Goal: Task Accomplishment & Management: Use online tool/utility

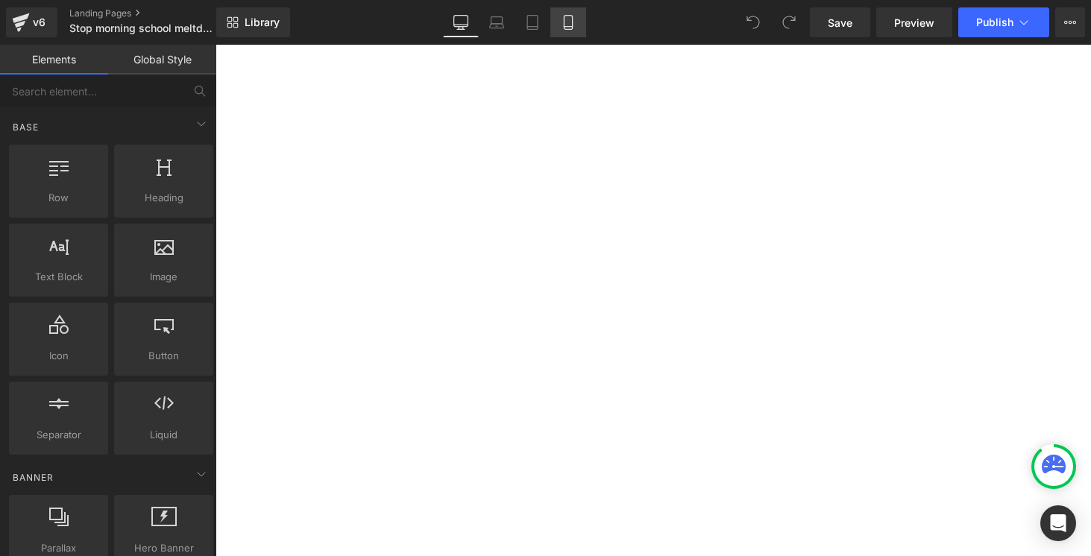
click at [568, 24] on icon at bounding box center [568, 22] width 15 height 15
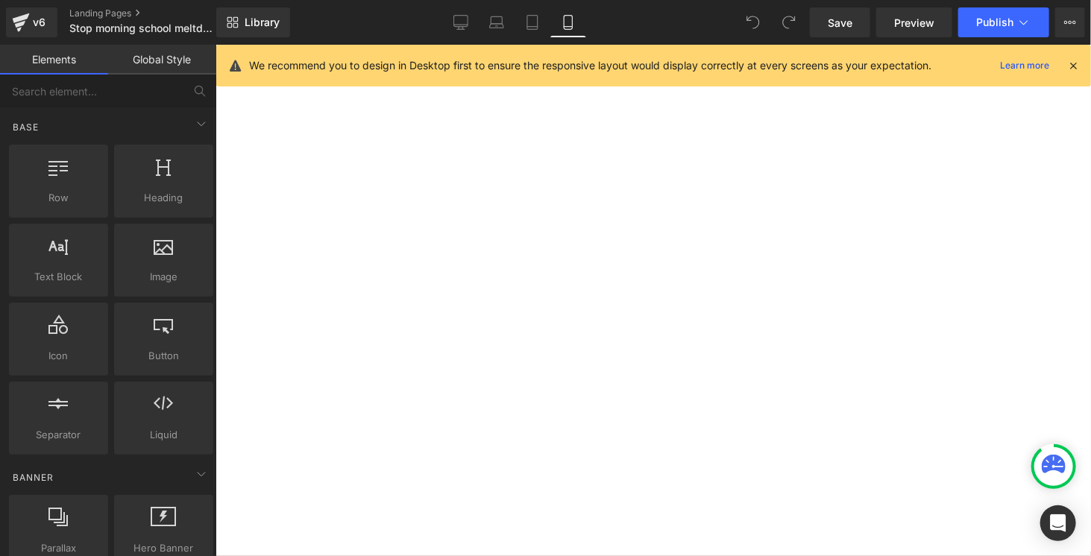
click at [1074, 63] on icon at bounding box center [1072, 65] width 13 height 13
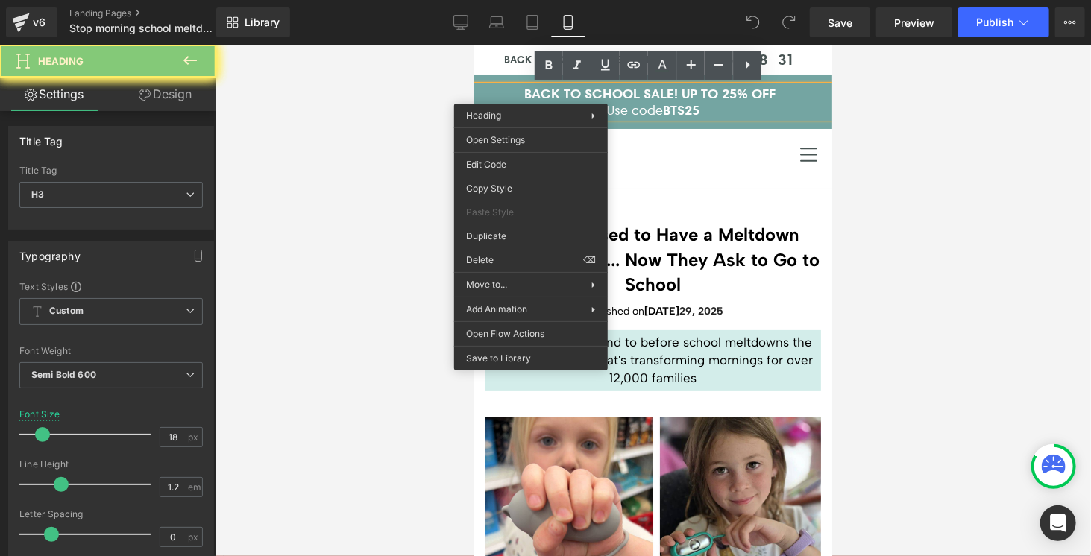
click at [530, 92] on h3 "BACK TO SCHOOL SALE! UP TO 25% OFF -" at bounding box center [652, 93] width 358 height 16
drag, startPoint x: 669, startPoint y: 112, endPoint x: 487, endPoint y: 90, distance: 182.4
click at [487, 90] on div "BACK TO SCHOOL SALE! UP TO 25% OFF - Use code BTS25" at bounding box center [652, 101] width 358 height 32
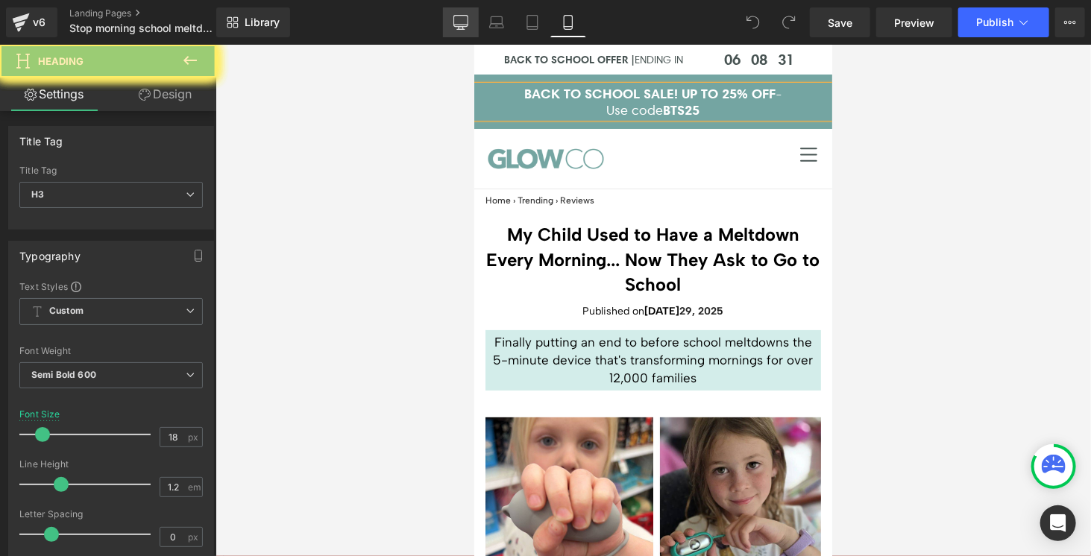
drag, startPoint x: 466, startPoint y: 28, endPoint x: 7, endPoint y: 15, distance: 459.3
click at [466, 28] on icon at bounding box center [460, 22] width 15 height 15
drag, startPoint x: 899, startPoint y: 133, endPoint x: 66, endPoint y: 21, distance: 840.9
click at [899, 133] on div at bounding box center [652, 300] width 875 height 511
click at [466, 25] on icon at bounding box center [460, 25] width 14 height 0
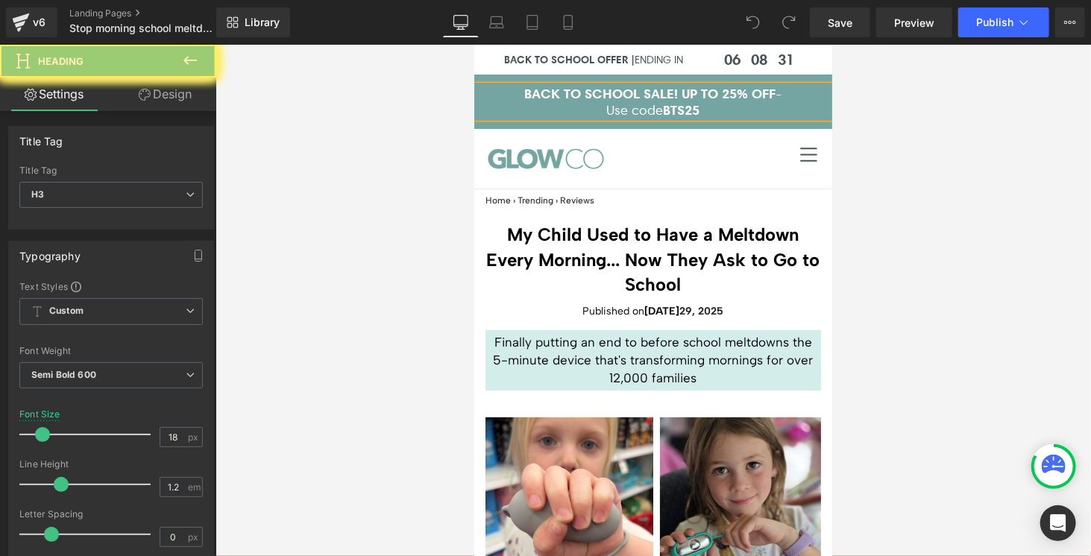
click at [490, 25] on icon at bounding box center [496, 22] width 15 height 15
drag, startPoint x: 464, startPoint y: 25, endPoint x: 398, endPoint y: 30, distance: 65.8
click at [464, 25] on icon at bounding box center [460, 25] width 14 height 0
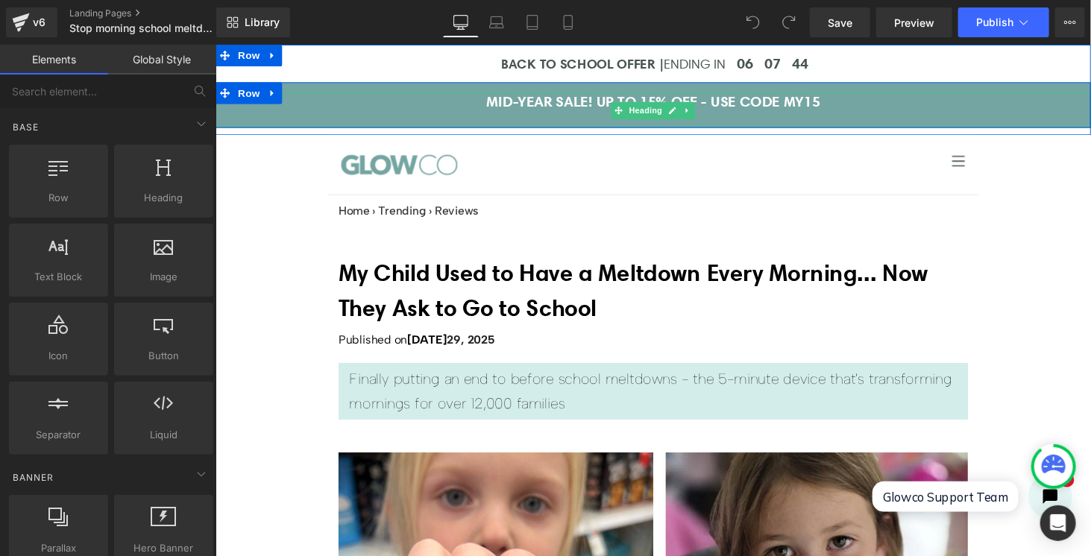
click at [760, 106] on h3 "MID-YEAR SALE! UP TO 15% OFF - USE CODE MY15" at bounding box center [666, 103] width 902 height 18
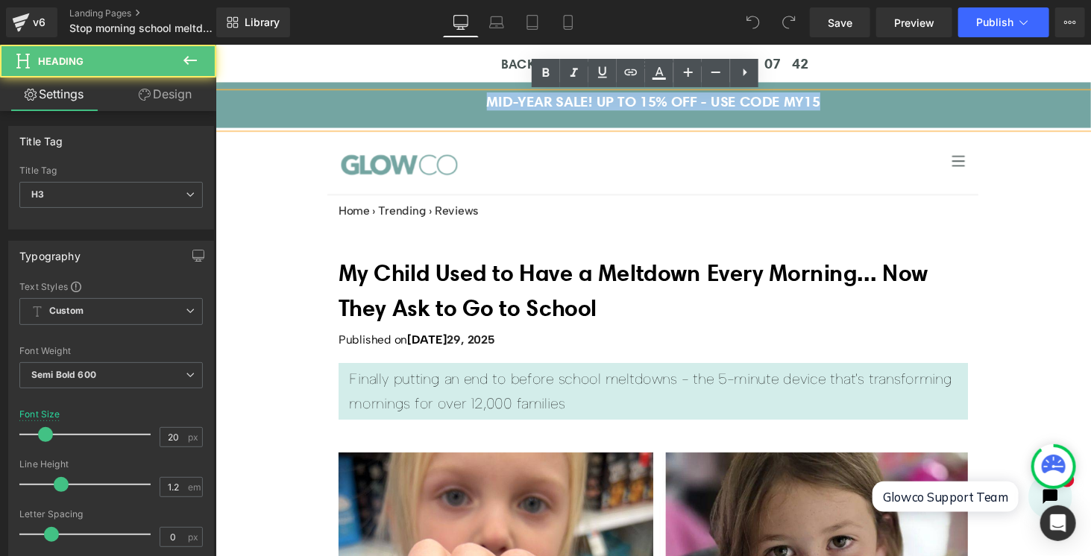
drag, startPoint x: 857, startPoint y: 100, endPoint x: 471, endPoint y: 104, distance: 386.1
click at [471, 104] on h3 "MID-YEAR SALE! UP TO 15% OFF - USE CODE MY15" at bounding box center [666, 103] width 902 height 18
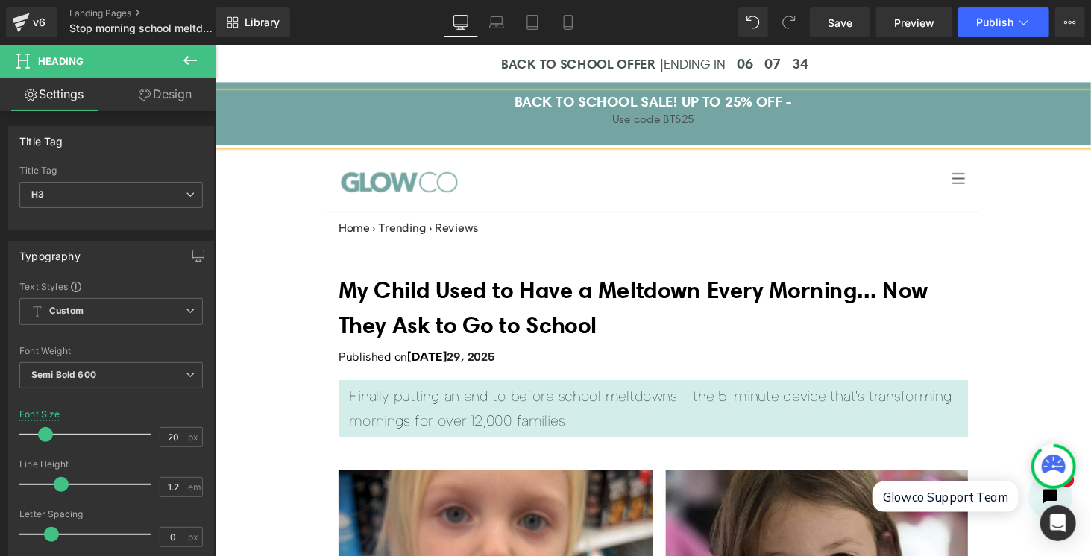
click at [728, 100] on h3 "BACK TO SCHOOL SALE! UP TO 25% OFF -" at bounding box center [666, 103] width 902 height 18
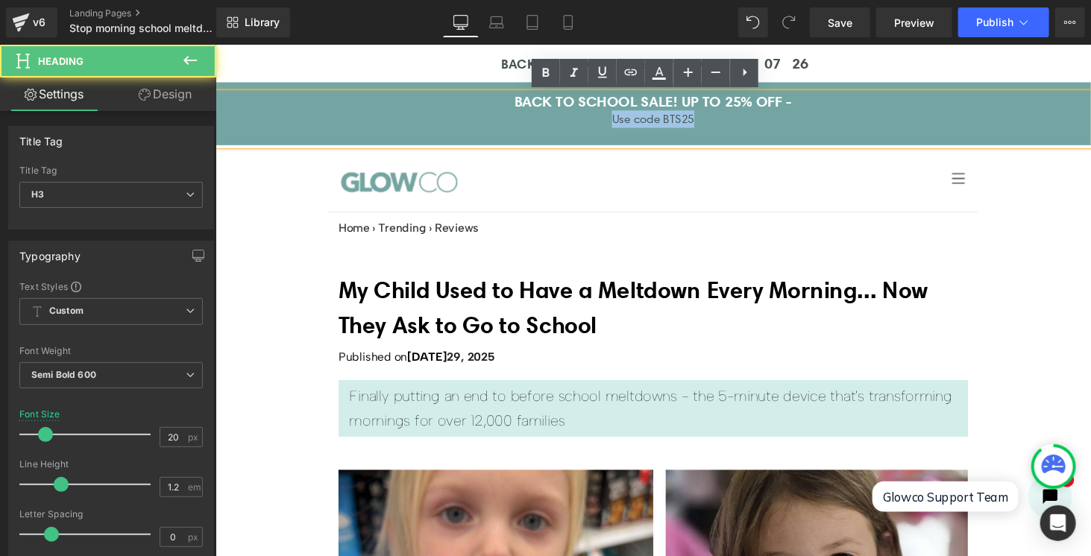
drag, startPoint x: 610, startPoint y: 122, endPoint x: 719, endPoint y: 124, distance: 108.8
click at [719, 124] on div "Use code BTS25" at bounding box center [666, 121] width 902 height 18
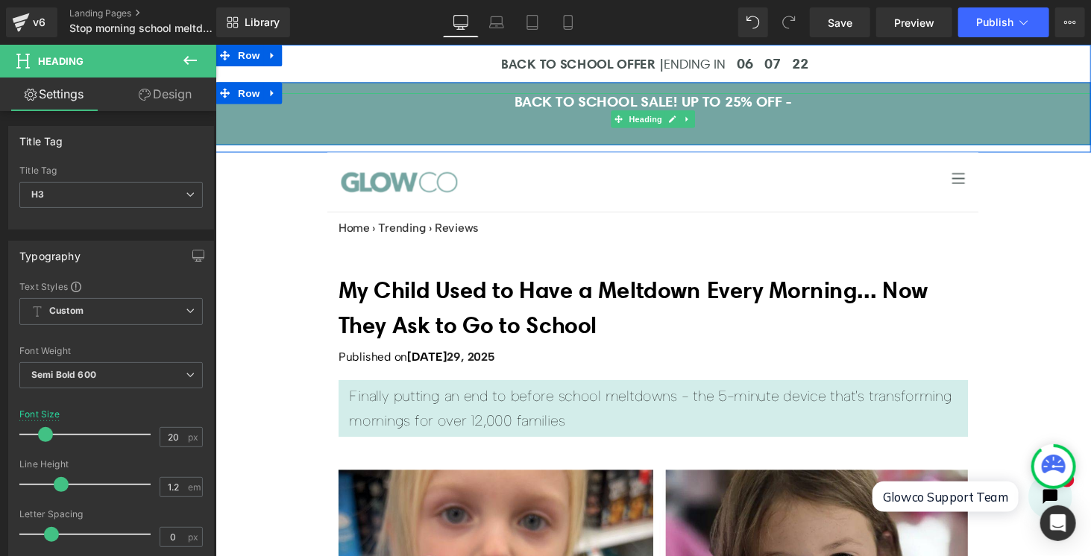
click at [573, 103] on h3 "BACK TO SCHOOL SALE! UP TO 25% OFF -" at bounding box center [666, 103] width 902 height 18
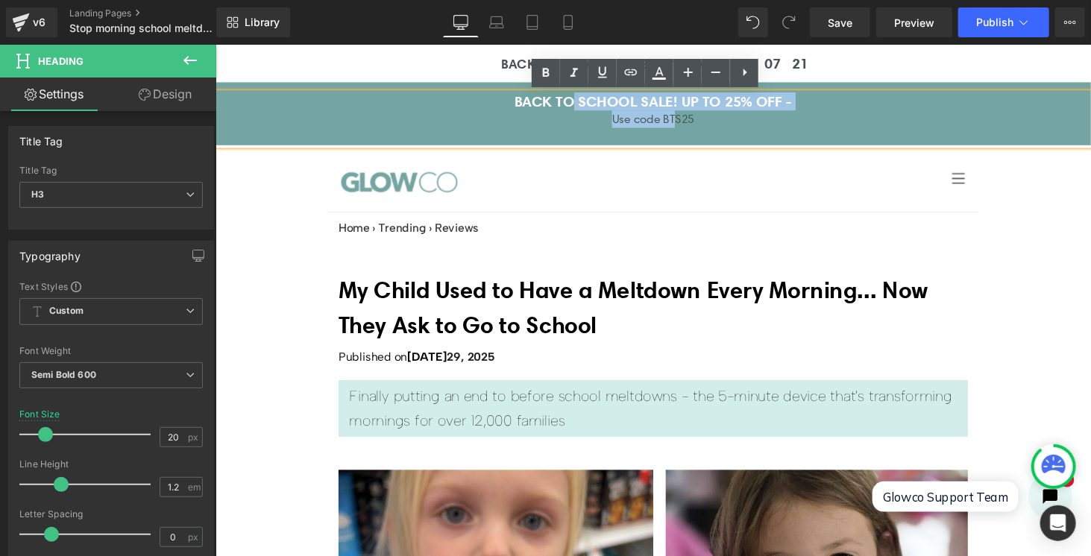
drag, startPoint x: 573, startPoint y: 103, endPoint x: 684, endPoint y: 113, distance: 110.8
click at [684, 113] on div "BACK TO SCHOOL SALE! UP TO 25% OFF -  Use code BTS25" at bounding box center [666, 121] width 902 height 54
click at [681, 121] on div "Use code BTS25" at bounding box center [666, 121] width 902 height 18
click at [613, 116] on div "Use code BTS25" at bounding box center [666, 121] width 902 height 18
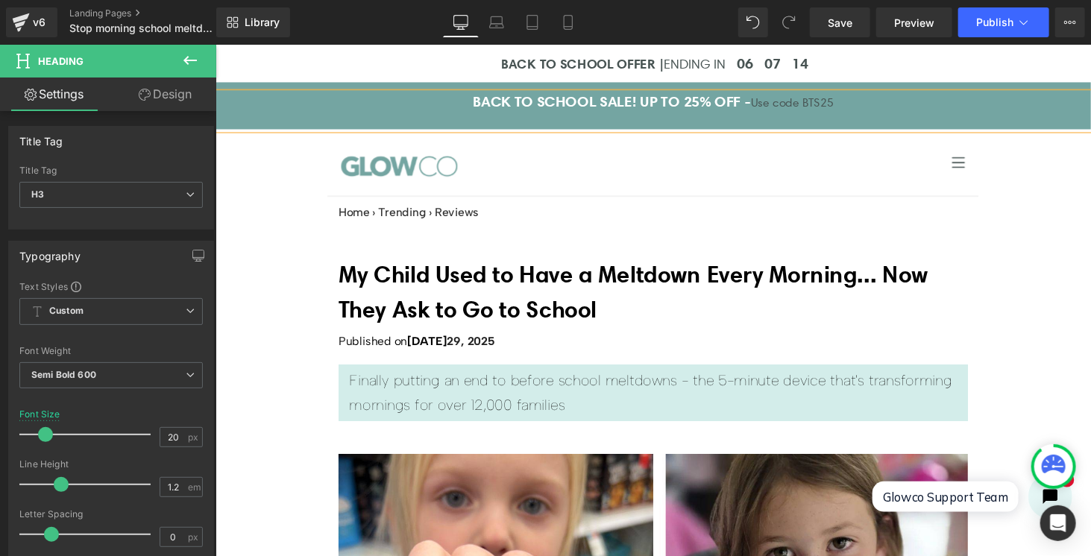
click at [874, 107] on h3 "BACK TO SCHOOL SALE! UP TO 25% OFF - Use code BTS25" at bounding box center [666, 103] width 902 height 19
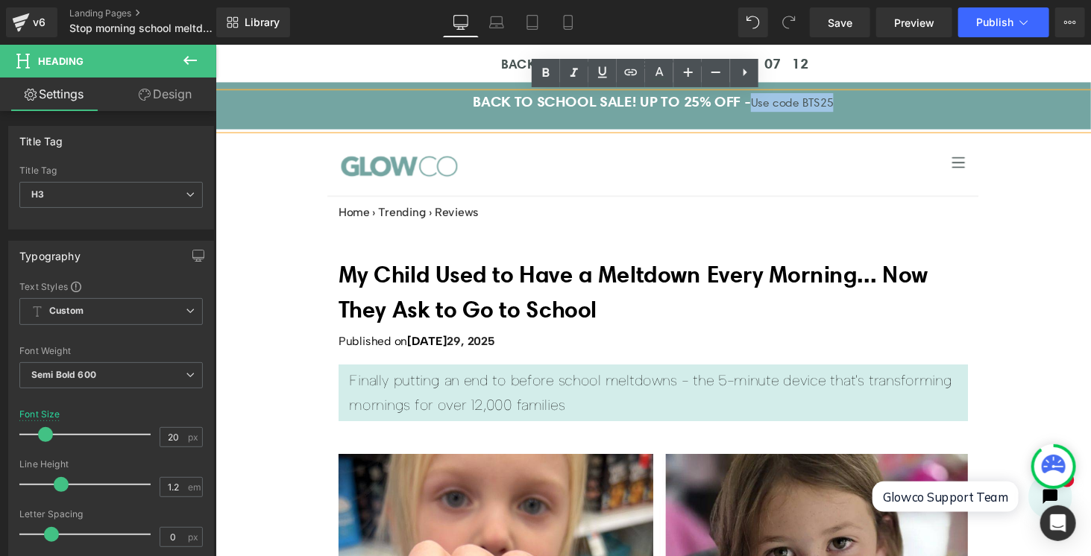
drag, startPoint x: 851, startPoint y: 107, endPoint x: 771, endPoint y: 105, distance: 79.8
click at [771, 105] on h3 "BACK TO SCHOOL SALE! UP TO 25% OFF - Use code BTS25" at bounding box center [666, 103] width 902 height 19
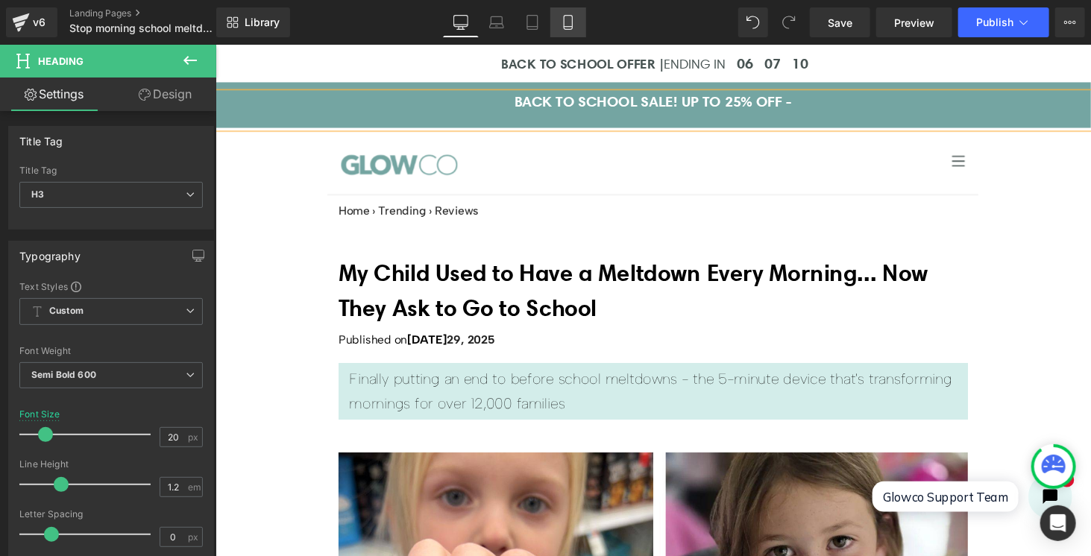
click at [552, 19] on link "Mobile" at bounding box center [568, 22] width 36 height 30
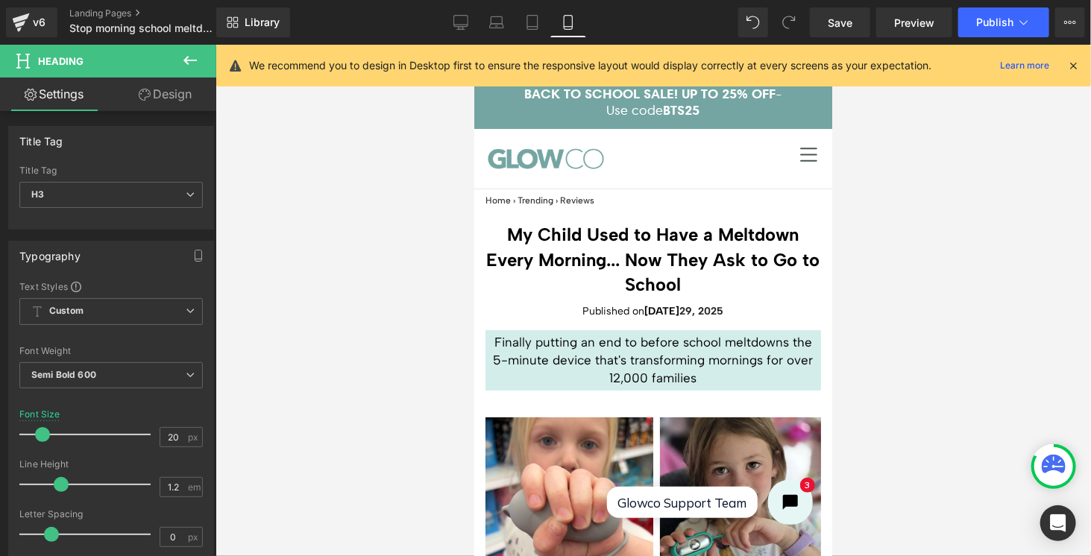
type input "18"
type input "100"
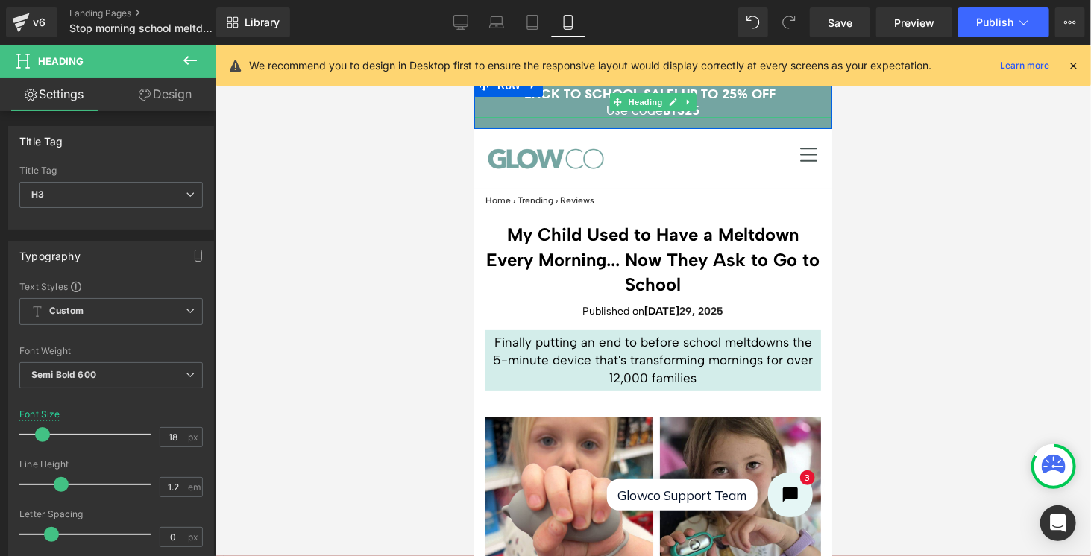
click at [695, 107] on span "BTS25" at bounding box center [681, 109] width 37 height 17
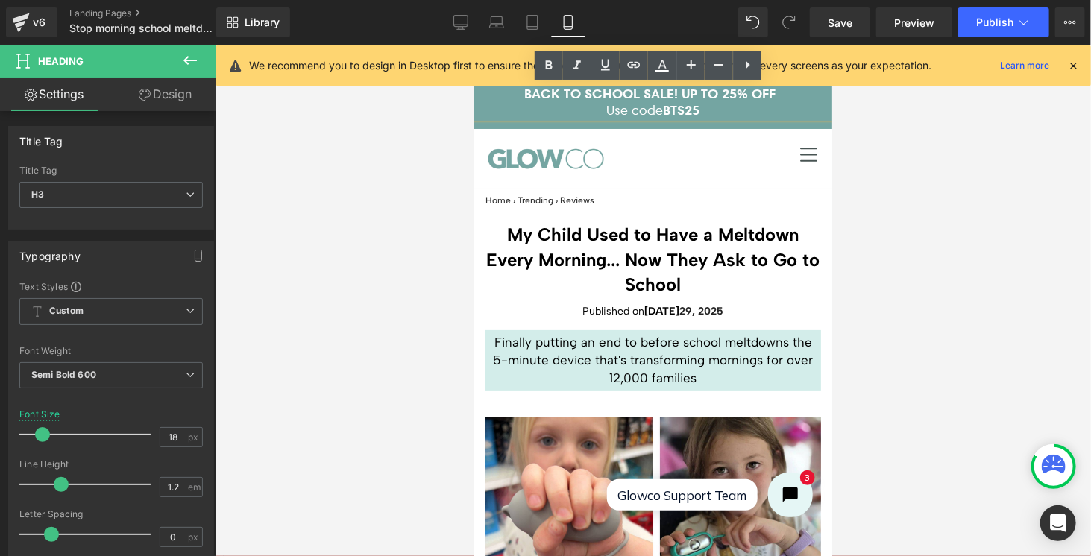
drag, startPoint x: 697, startPoint y: 109, endPoint x: 595, endPoint y: 104, distance: 102.2
click at [595, 104] on h3 "Use code BTS25" at bounding box center [652, 109] width 358 height 16
copy h3 "Use code BTS25"
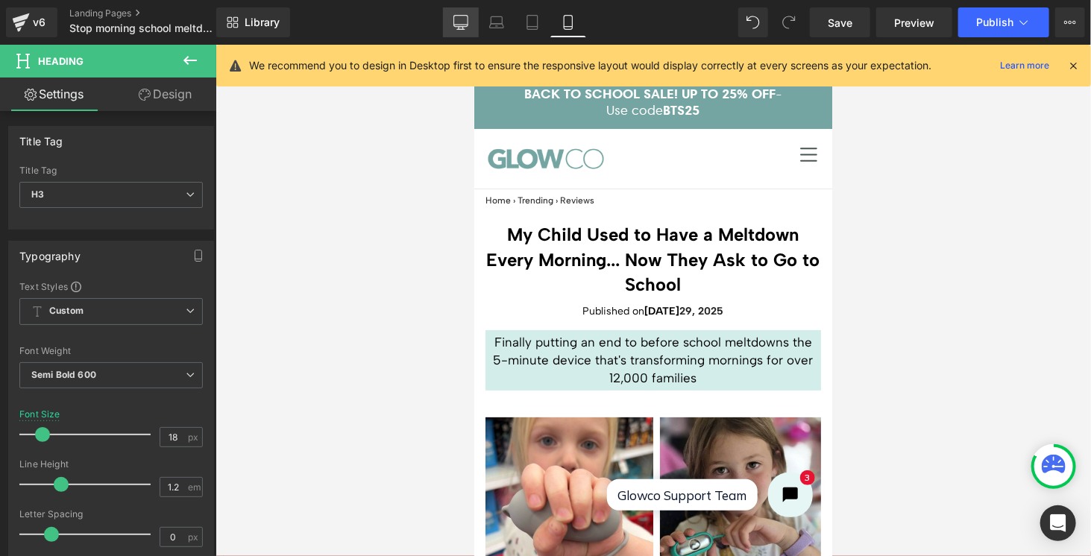
click at [467, 20] on icon at bounding box center [460, 21] width 14 height 11
type input "20"
type input "100"
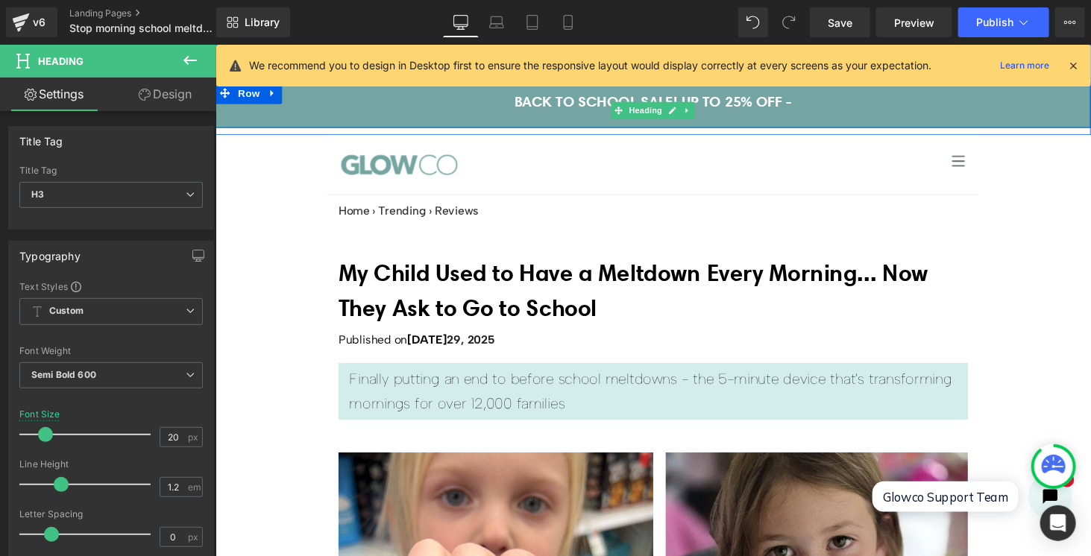
click at [822, 104] on h3 "BACK TO SCHOOL SALE! UP TO 25% OFF -" at bounding box center [666, 103] width 902 height 18
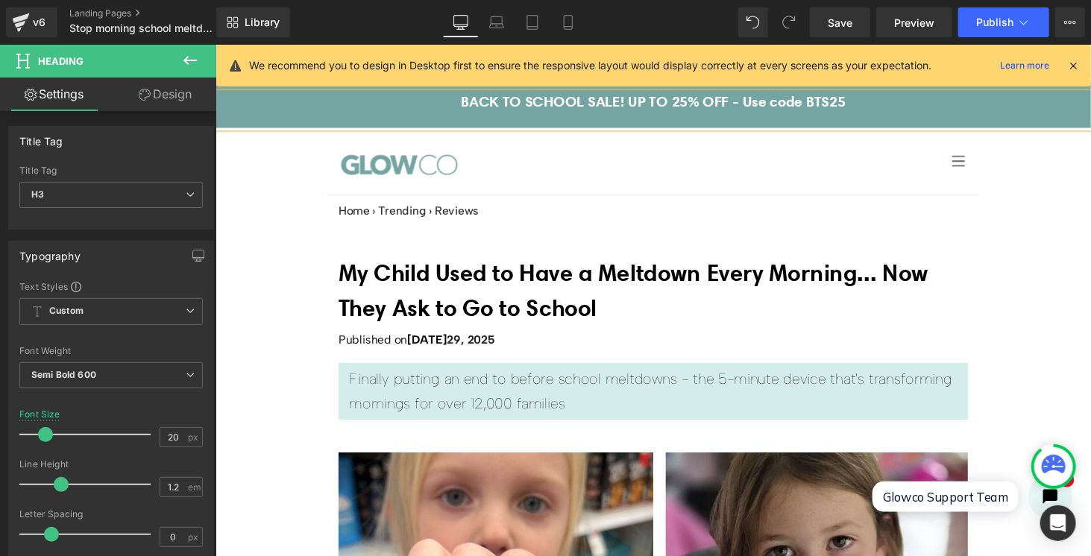
click at [1071, 68] on icon at bounding box center [1072, 65] width 13 height 13
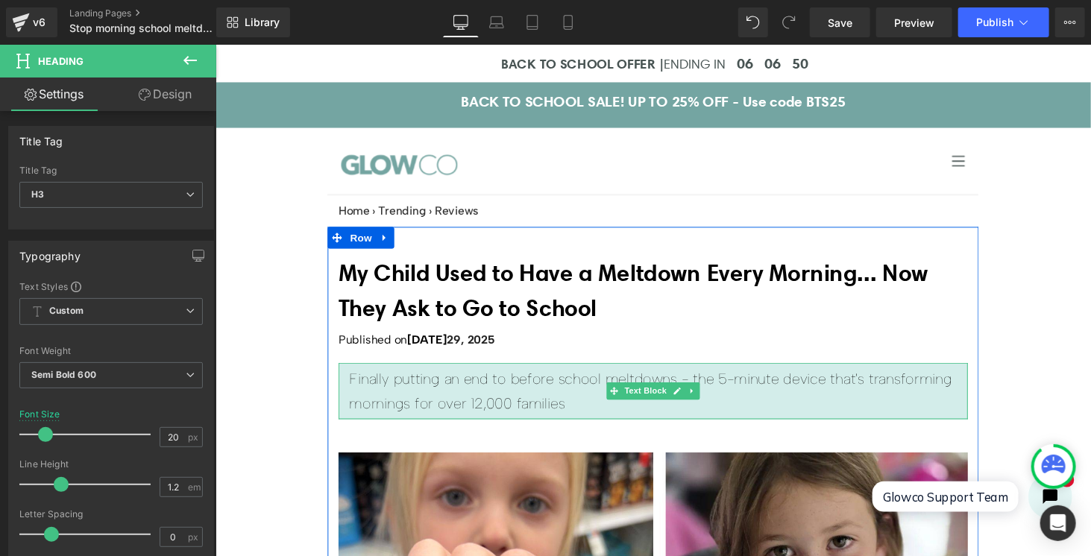
click at [526, 394] on p "Finally putting an end to before school meltdowns - the 5-minute device that's …" at bounding box center [666, 401] width 626 height 51
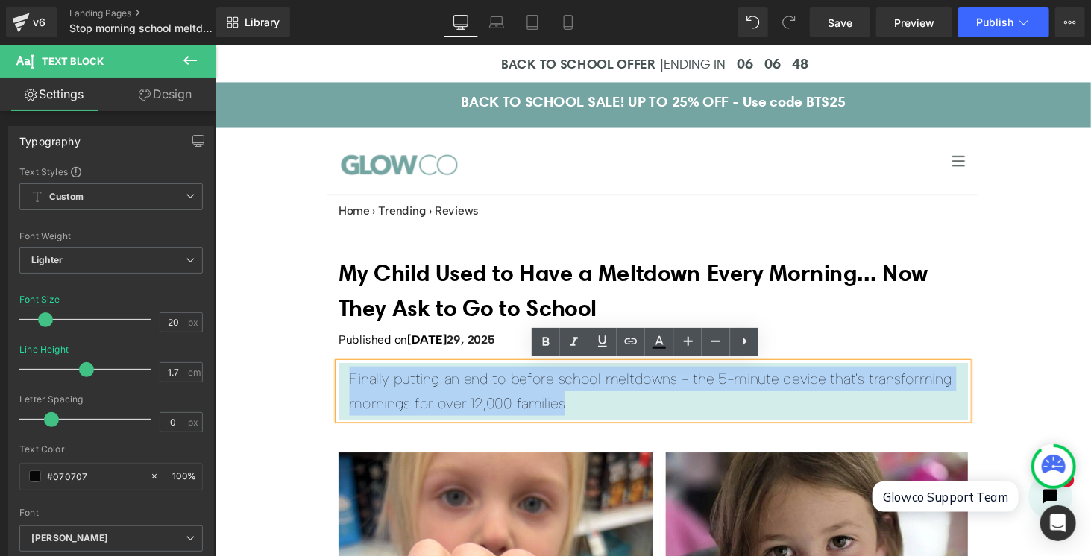
drag, startPoint x: 568, startPoint y: 414, endPoint x: 344, endPoint y: 390, distance: 225.0
click at [344, 390] on div "Finally putting an end to before school meltdowns - the 5-minute device that's …" at bounding box center [665, 401] width 649 height 58
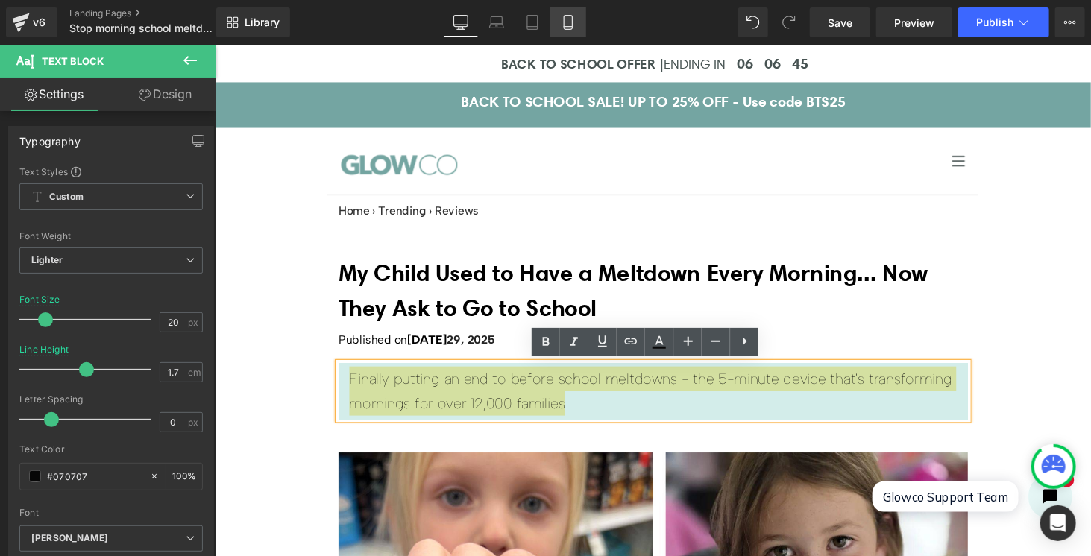
click at [574, 28] on icon at bounding box center [568, 22] width 15 height 15
type input "17"
type input "1.4"
type input "100"
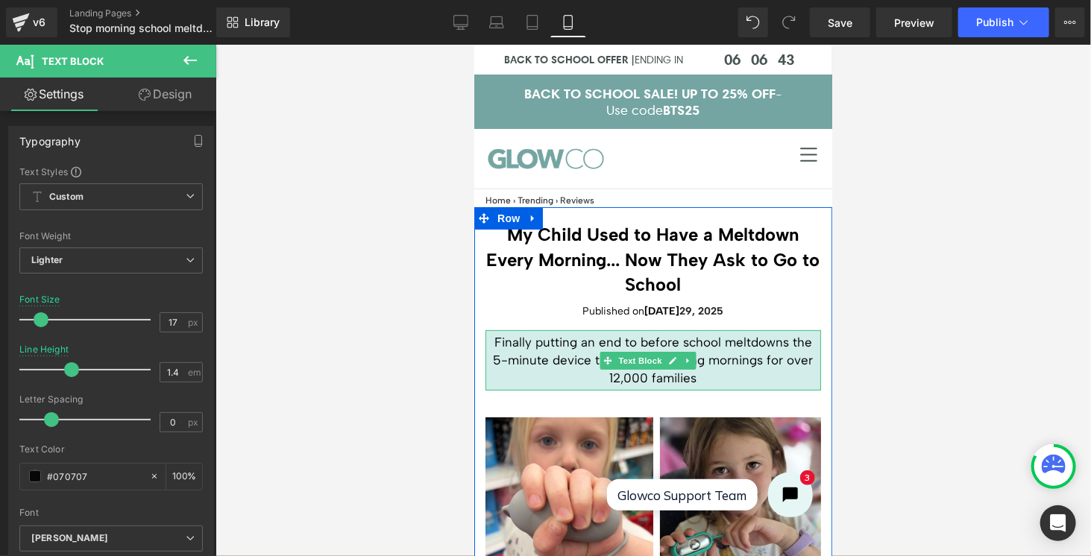
click at [553, 348] on p "Finally putting an end to before school meltdowns the 5-minute device that's tr…" at bounding box center [652, 359] width 328 height 53
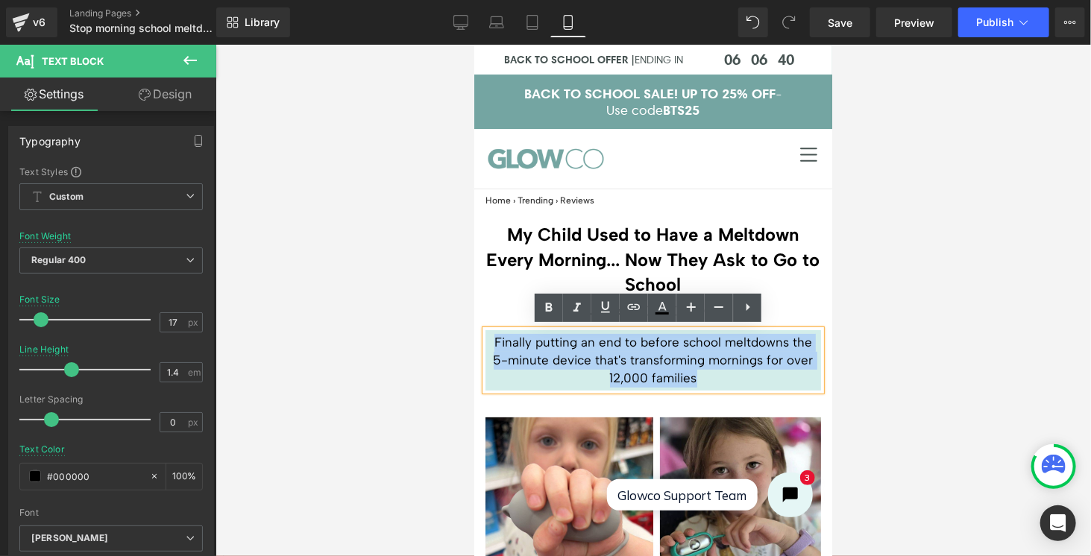
drag, startPoint x: 706, startPoint y: 379, endPoint x: 480, endPoint y: 339, distance: 229.4
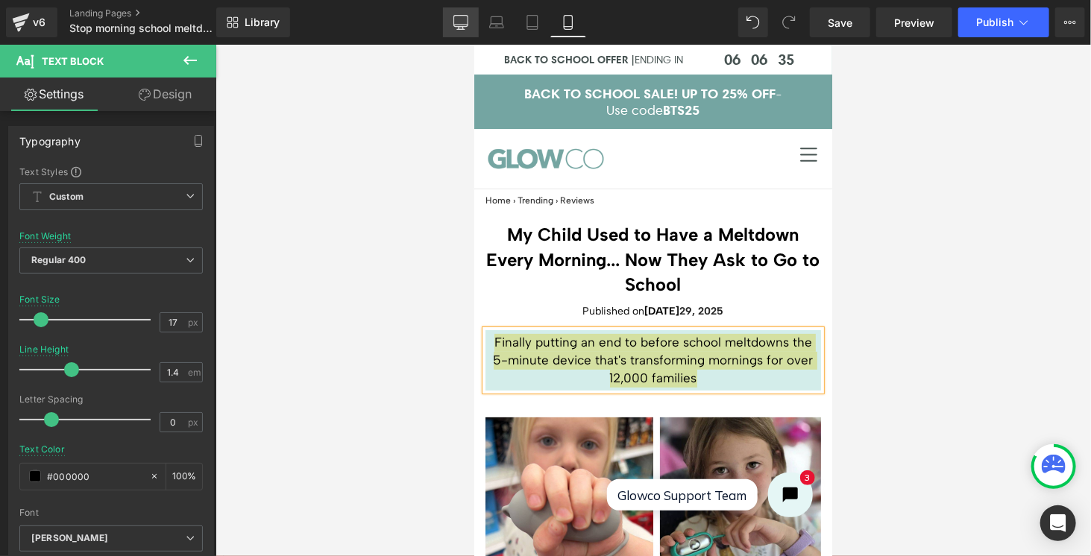
click at [473, 25] on link "Desktop" at bounding box center [461, 22] width 36 height 30
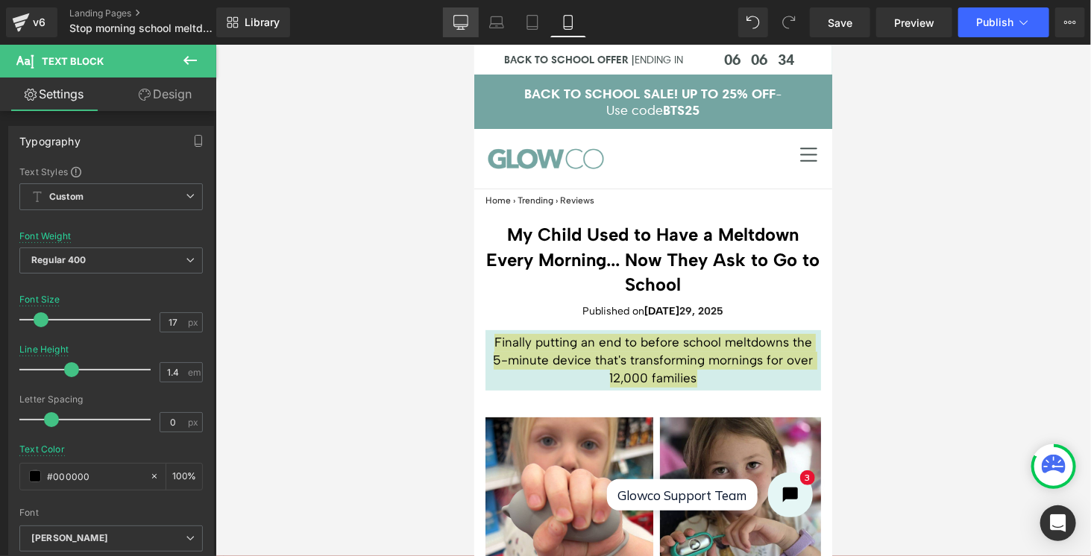
type input "20"
type input "1.7"
type input "#ffffff"
type input "100"
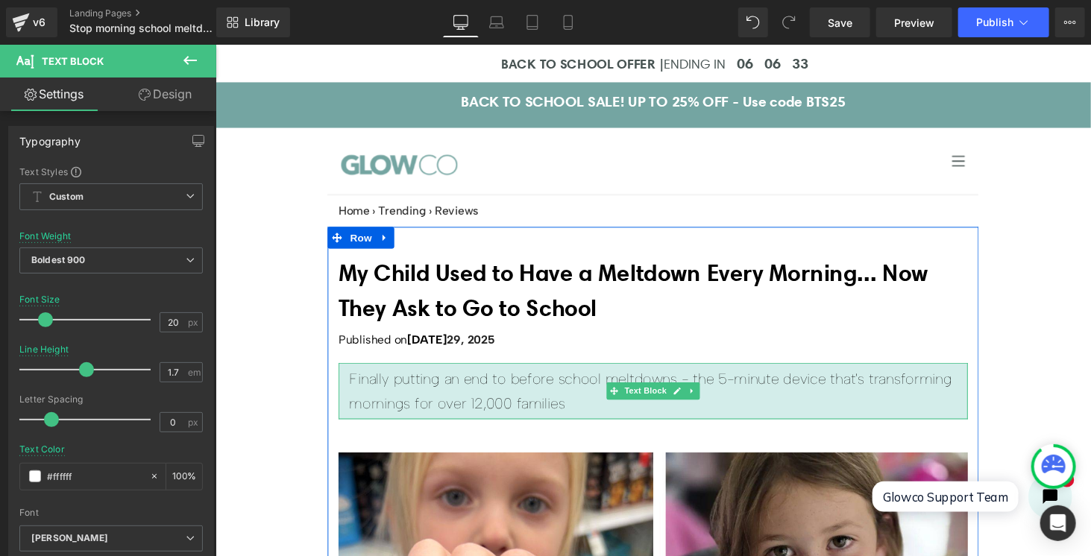
click at [555, 422] on p "Finally putting an end to before school meltdowns - the 5-minute device that's …" at bounding box center [666, 401] width 626 height 51
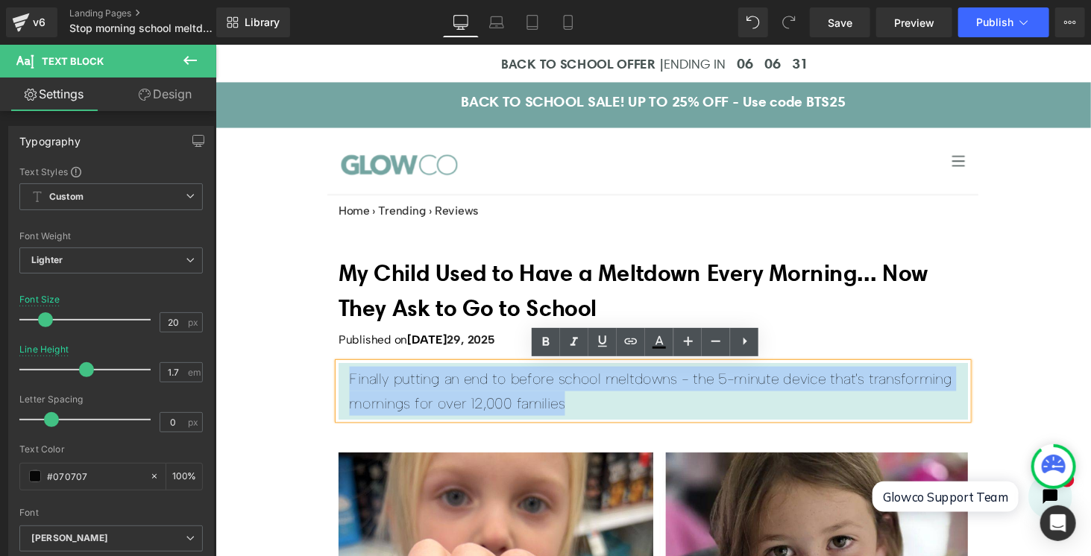
drag, startPoint x: 575, startPoint y: 410, endPoint x: 347, endPoint y: 379, distance: 229.5
click at [353, 379] on p "Finally putting an end to before school meltdowns - the 5-minute device that's …" at bounding box center [666, 401] width 626 height 51
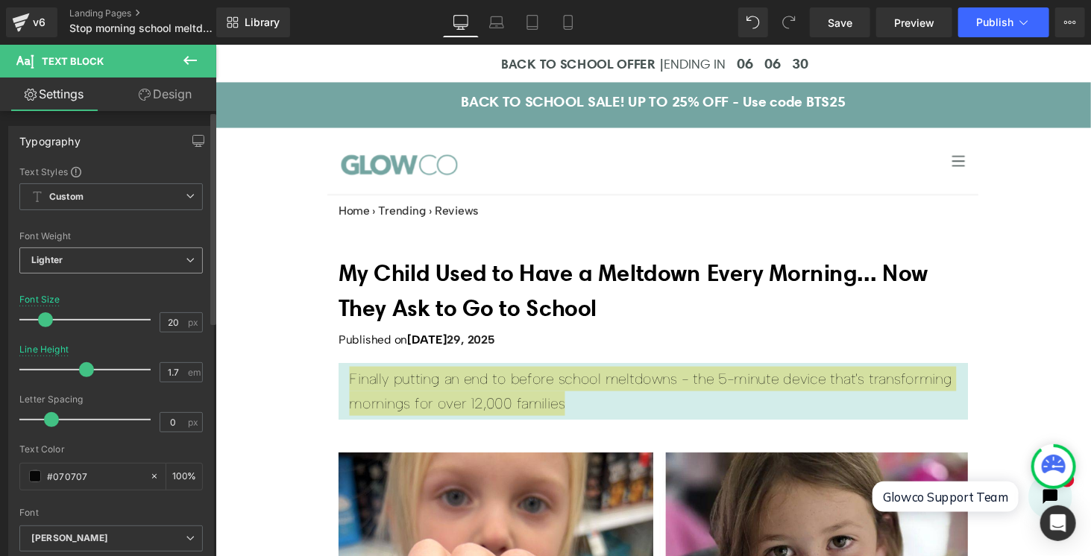
click at [57, 265] on span "Lighter" at bounding box center [110, 260] width 183 height 26
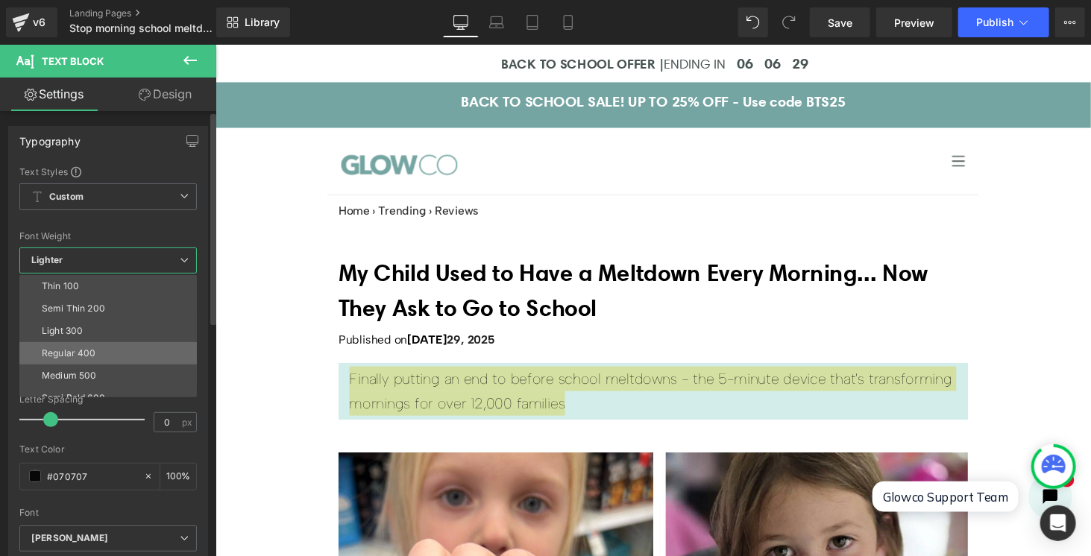
click at [83, 354] on div "Regular 400" at bounding box center [69, 353] width 54 height 10
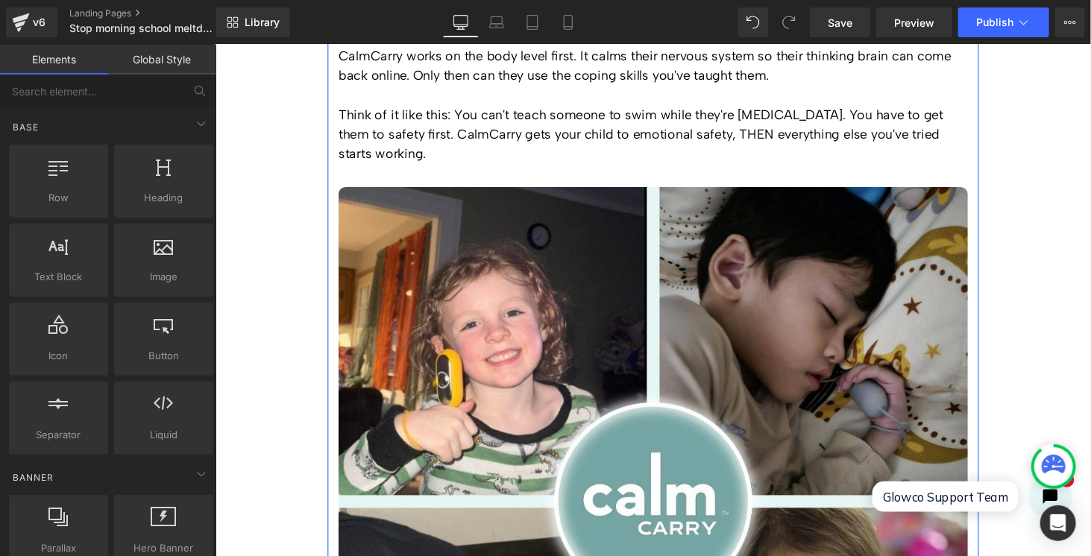
scroll to position [3354, 0]
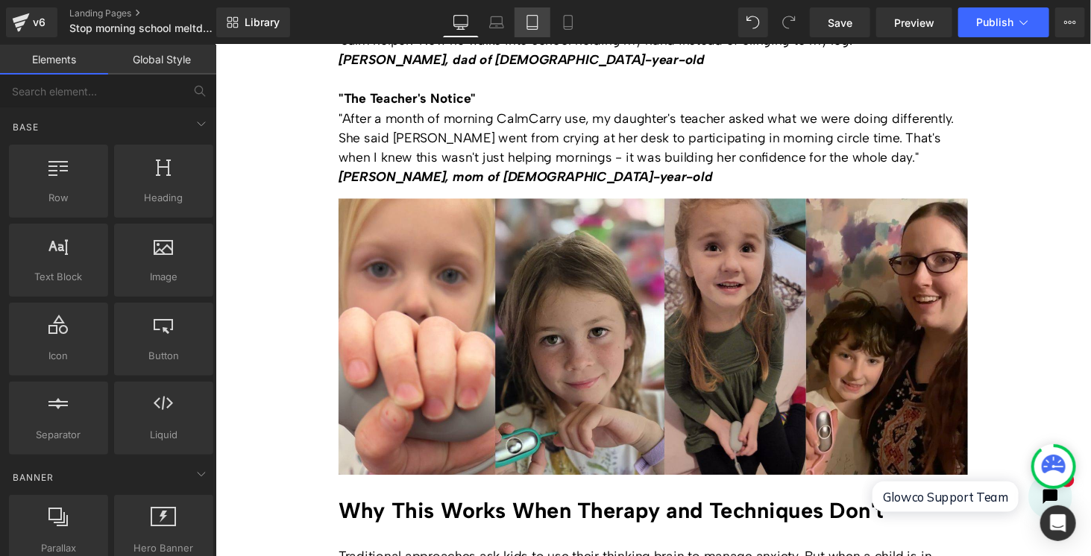
click at [538, 14] on link "Tablet" at bounding box center [532, 22] width 36 height 30
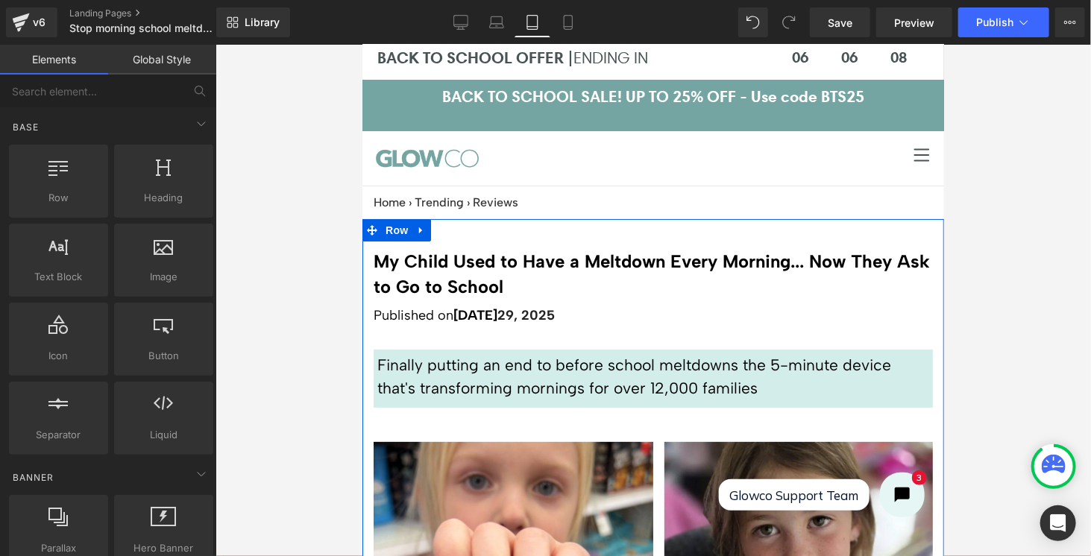
scroll to position [0, 0]
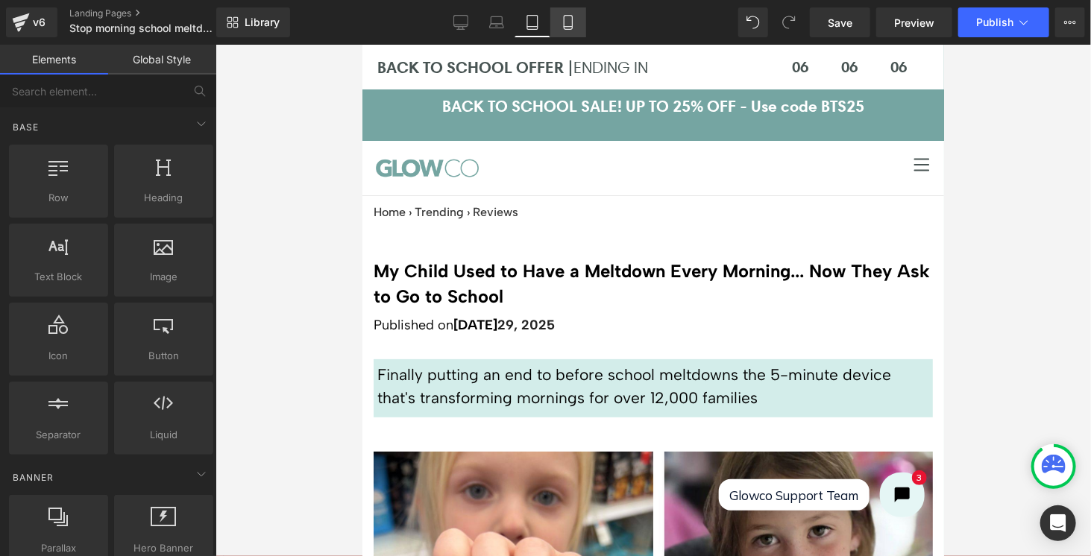
click at [575, 27] on link "Mobile" at bounding box center [568, 22] width 36 height 30
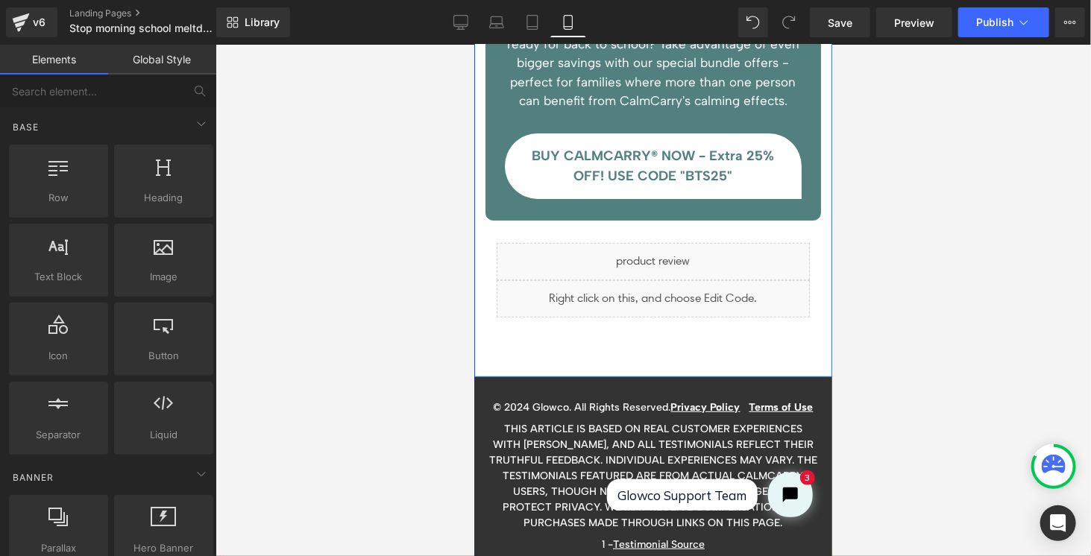
scroll to position [5516, 0]
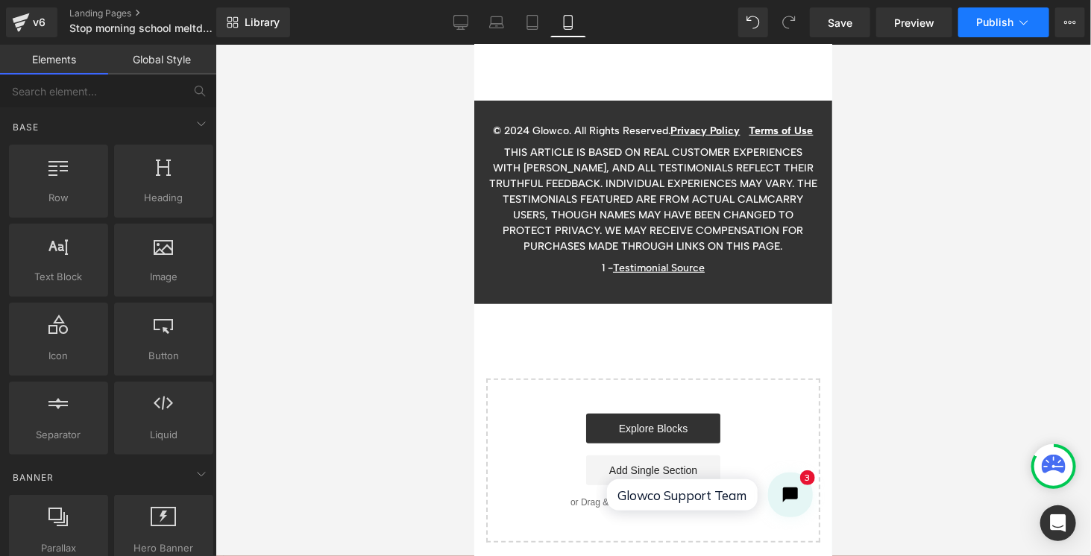
click at [970, 29] on button "Publish" at bounding box center [1003, 22] width 91 height 30
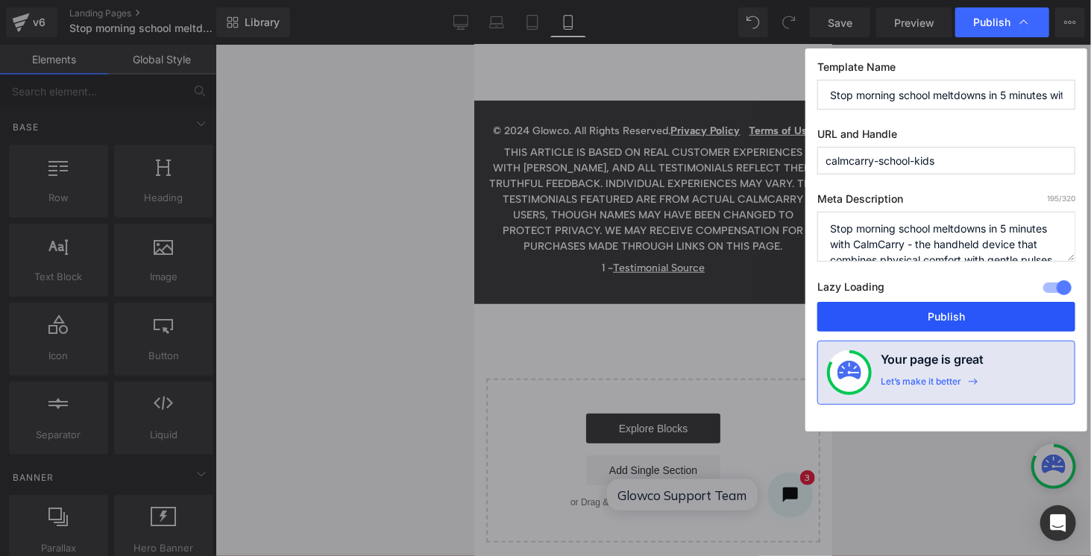
click at [922, 318] on button "Publish" at bounding box center [946, 317] width 258 height 30
